Goal: Transaction & Acquisition: Purchase product/service

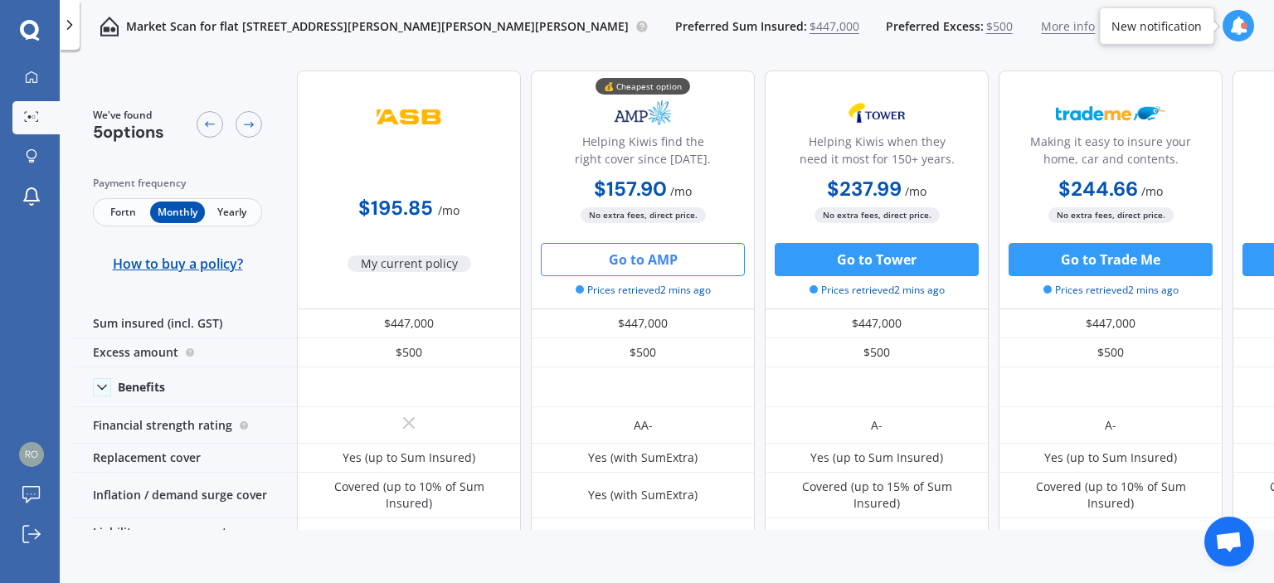
click at [667, 259] on button "Go to AMP" at bounding box center [643, 259] width 204 height 33
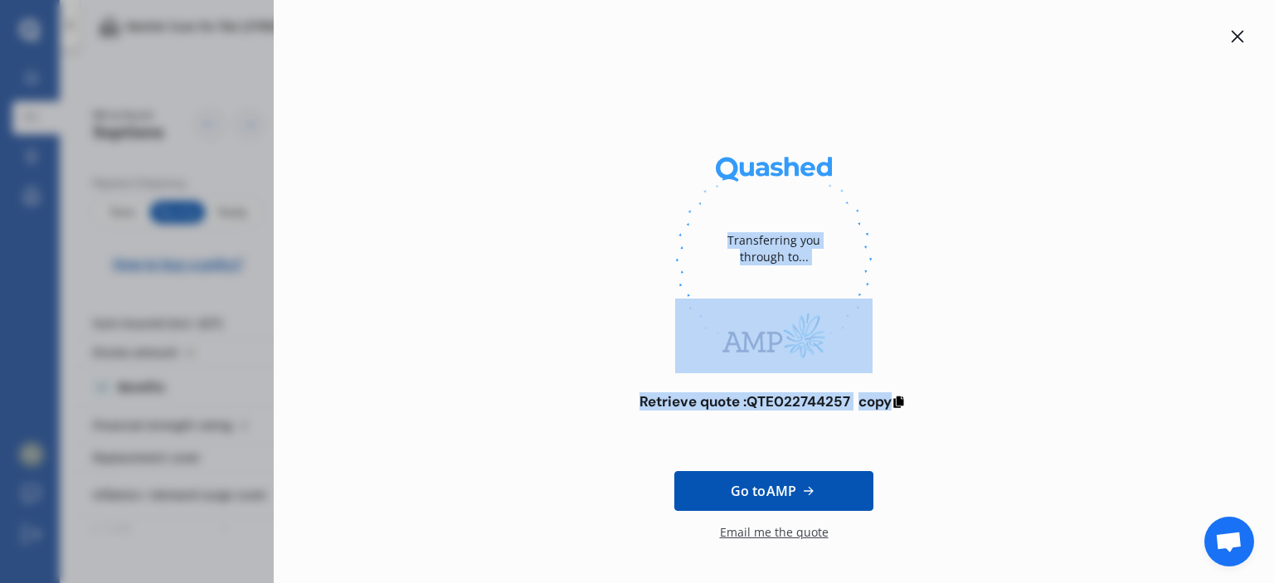
drag, startPoint x: 1273, startPoint y: 282, endPoint x: 1273, endPoint y: 430, distance: 147.6
click at [1273, 430] on div "Transferring you through to... Retrieve quote : QTE022744257 copy Go to AMP Ema…" at bounding box center [774, 291] width 1000 height 583
click at [884, 404] on span "copy" at bounding box center [874, 401] width 33 height 18
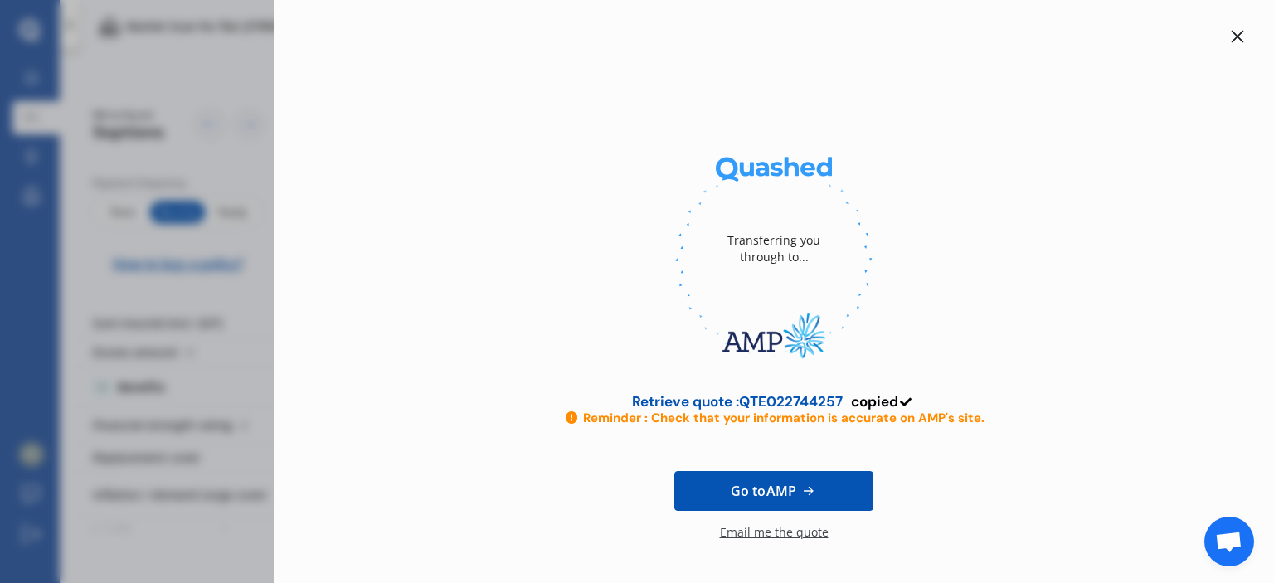
click at [770, 530] on div "Email me the quote" at bounding box center [774, 540] width 109 height 33
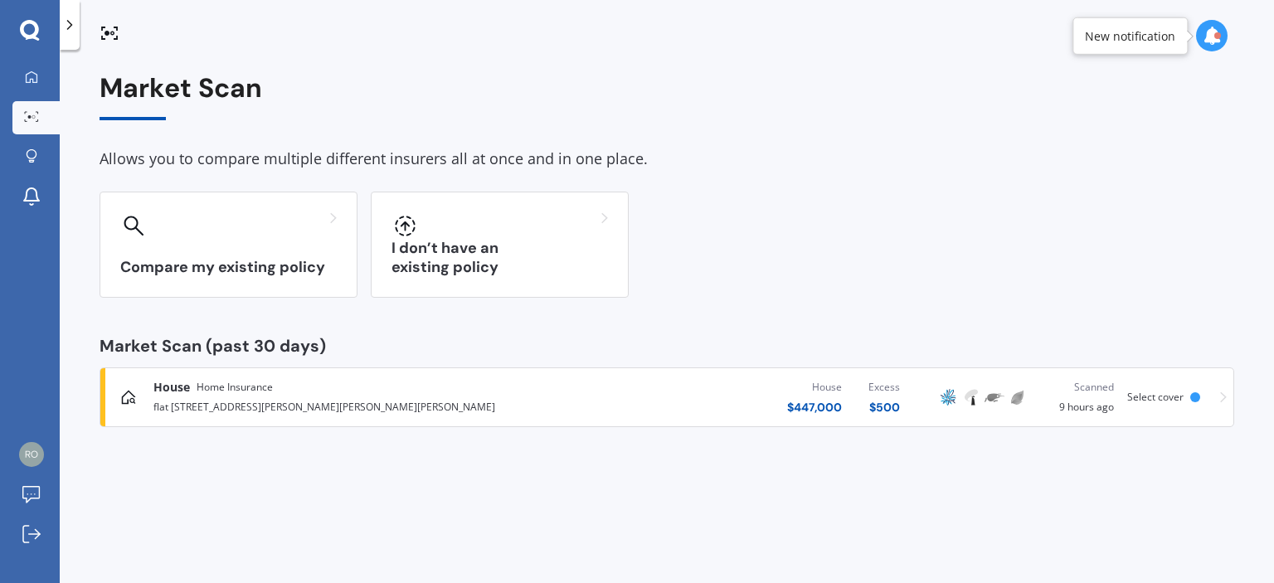
click at [1110, 394] on div "Scanned" at bounding box center [1077, 387] width 71 height 17
